Goal: Task Accomplishment & Management: Use online tool/utility

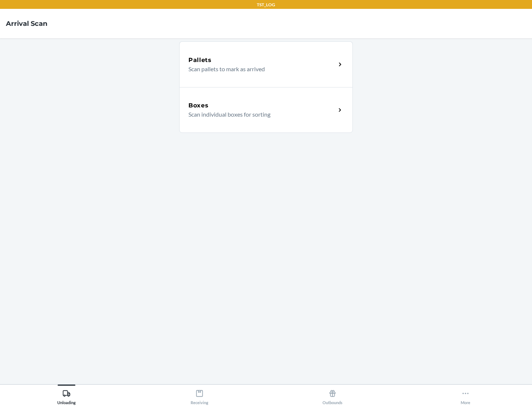
click at [262, 106] on div "Boxes" at bounding box center [261, 105] width 147 height 9
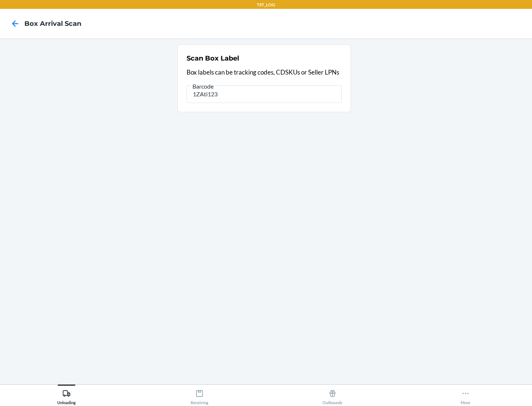
type input "1ZAti123"
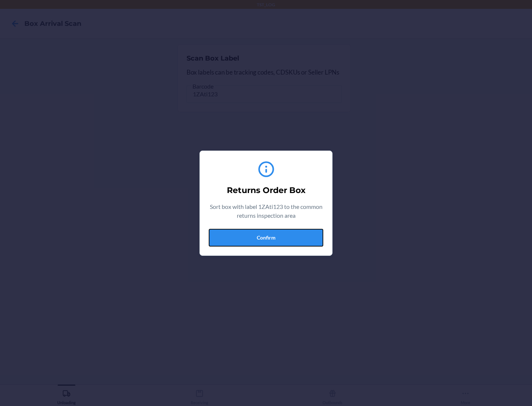
click at [266, 237] on button "Confirm" at bounding box center [266, 238] width 114 height 18
